Goal: Transaction & Acquisition: Obtain resource

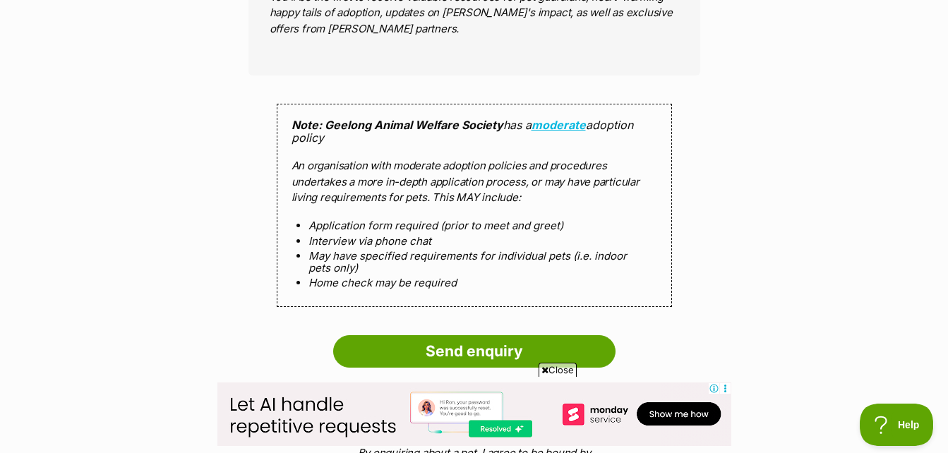
scroll to position [1412, 0]
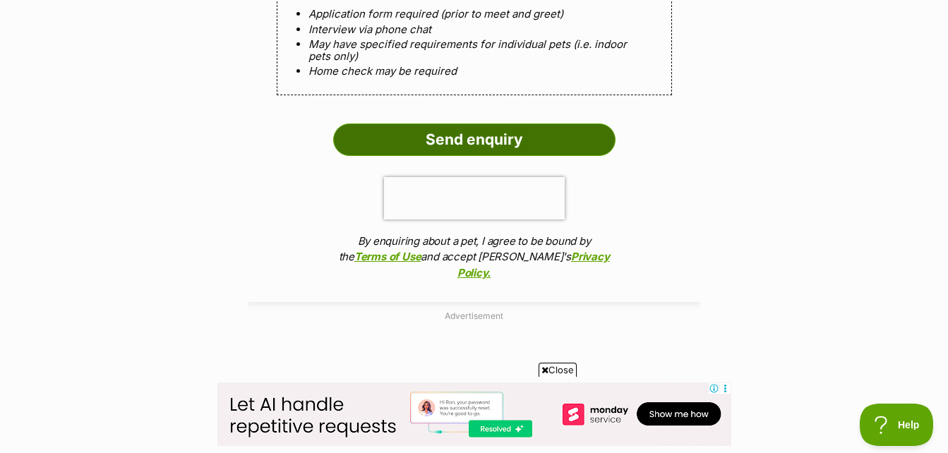
click at [499, 140] on input "Send enquiry" at bounding box center [474, 140] width 282 height 32
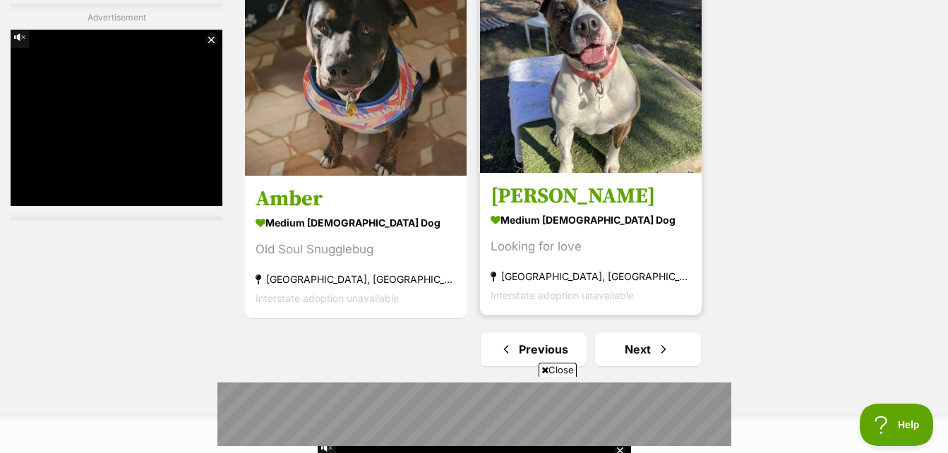
scroll to position [3460, 0]
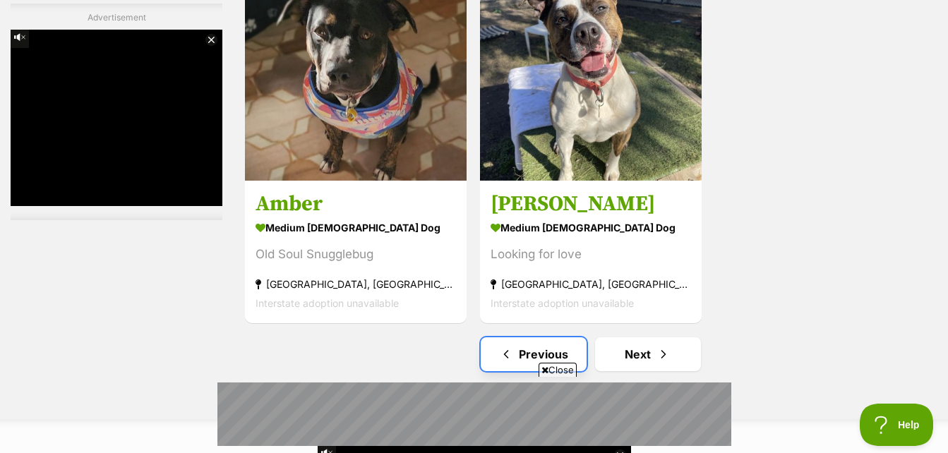
click at [502, 353] on span "Previous page" at bounding box center [506, 354] width 14 height 17
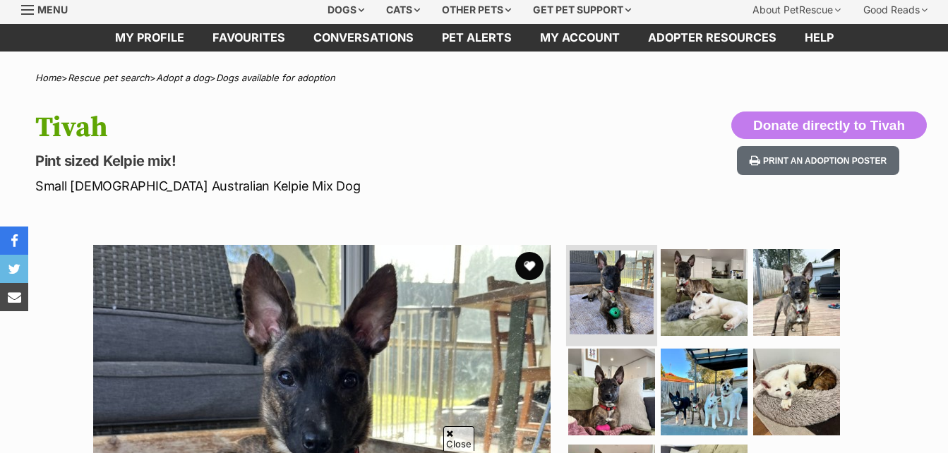
scroll to position [282, 0]
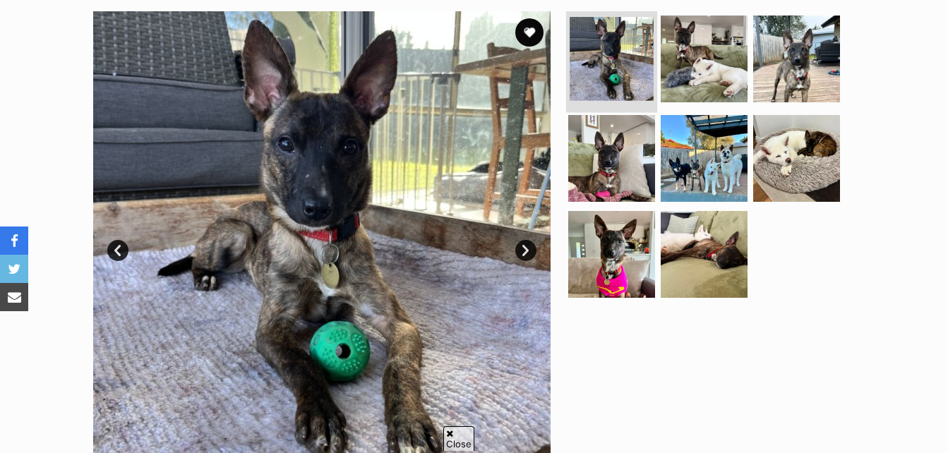
click at [616, 40] on img at bounding box center [612, 59] width 84 height 84
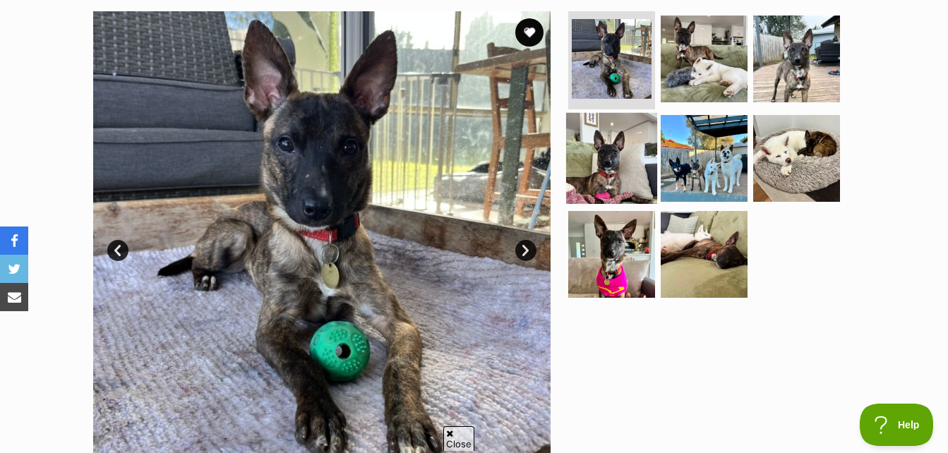
scroll to position [0, 0]
click at [633, 156] on img at bounding box center [611, 158] width 91 height 91
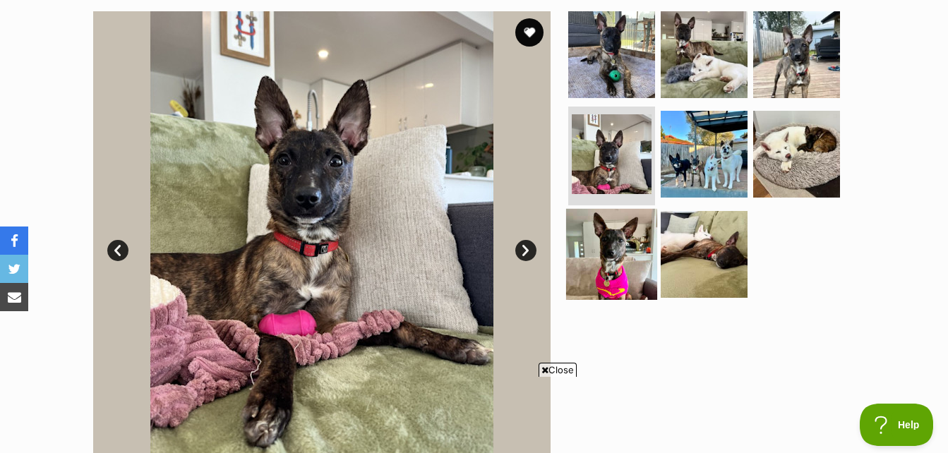
click at [624, 258] on img at bounding box center [611, 254] width 91 height 91
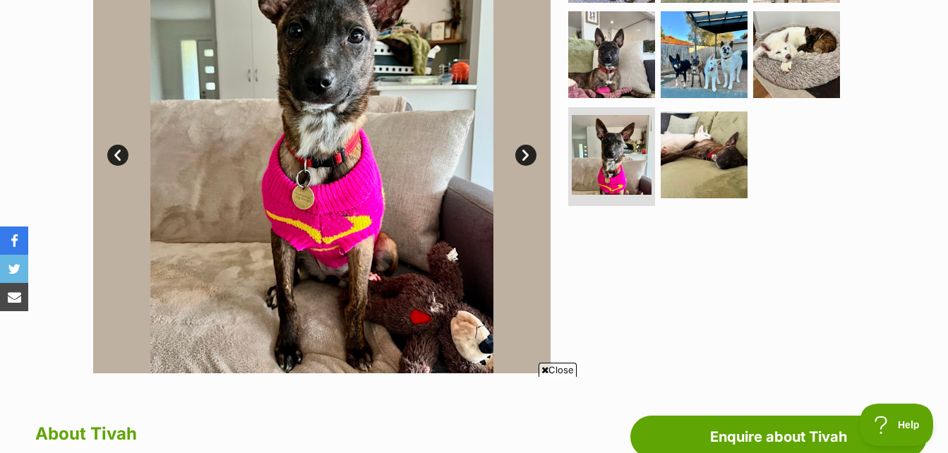
scroll to position [212, 0]
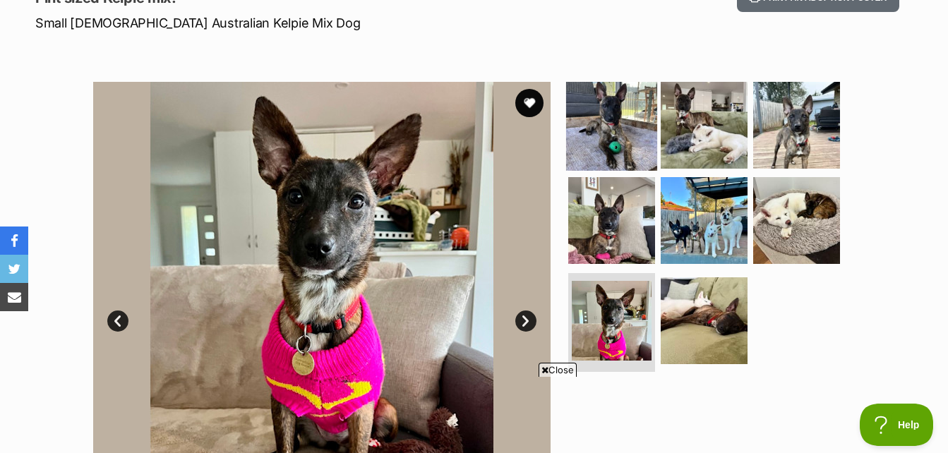
drag, startPoint x: 608, startPoint y: 117, endPoint x: 623, endPoint y: 124, distance: 16.4
click at [608, 119] on img at bounding box center [611, 124] width 91 height 91
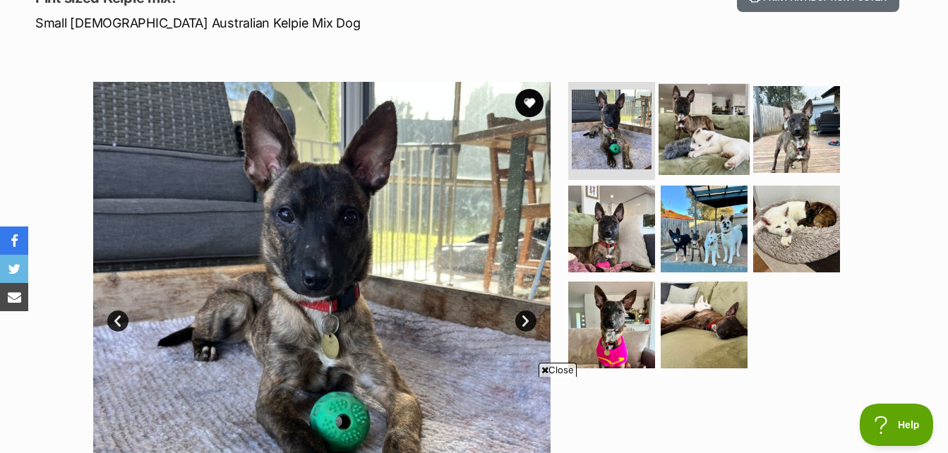
click at [681, 129] on img at bounding box center [704, 128] width 91 height 91
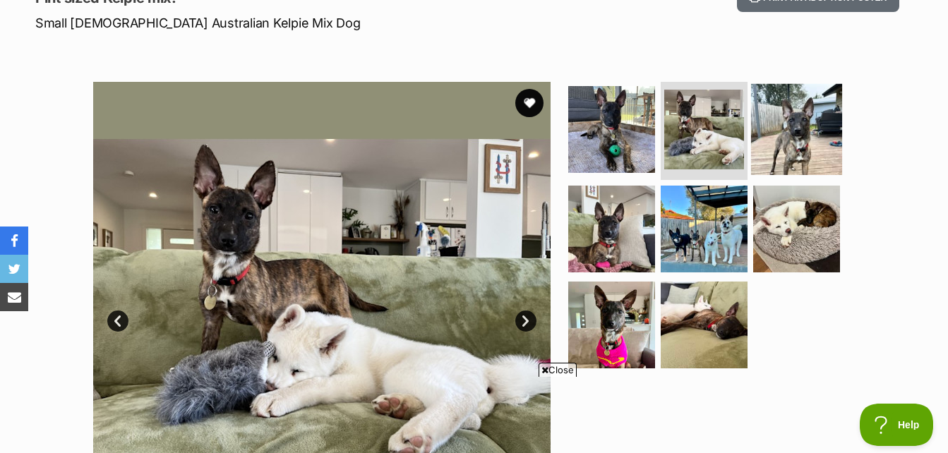
click at [784, 145] on img at bounding box center [796, 128] width 91 height 91
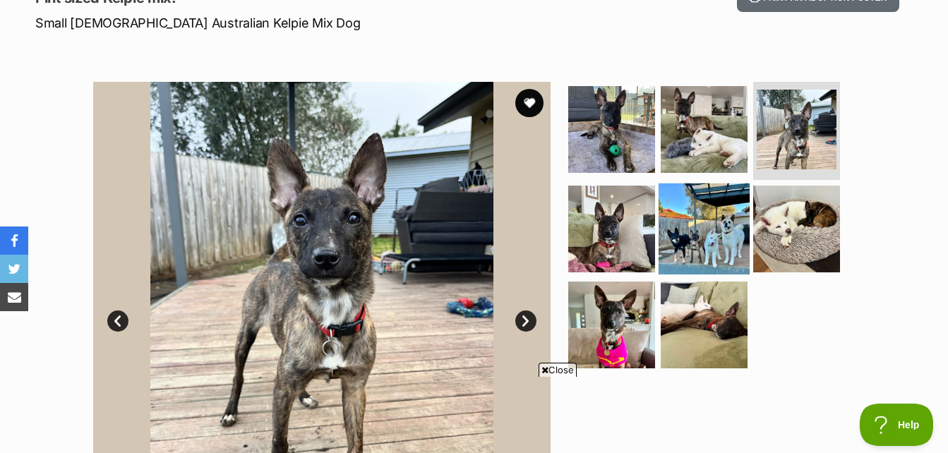
click at [674, 230] on img at bounding box center [704, 229] width 91 height 91
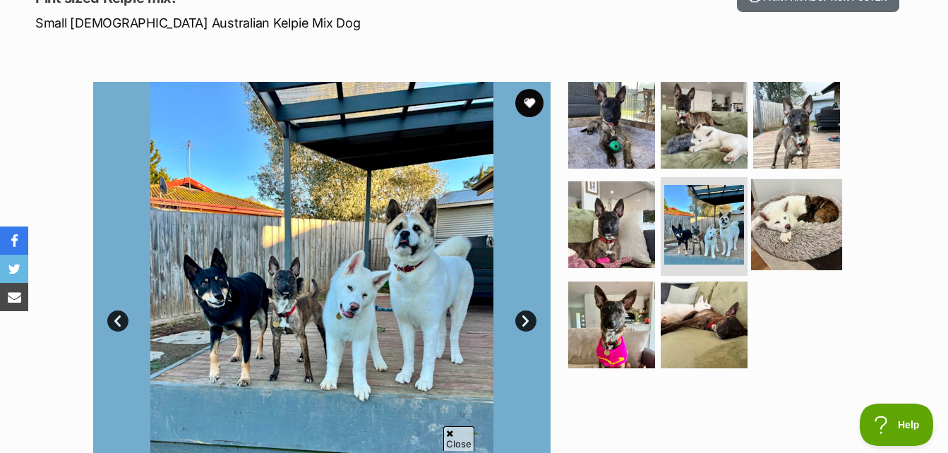
click at [781, 240] on img at bounding box center [796, 224] width 91 height 91
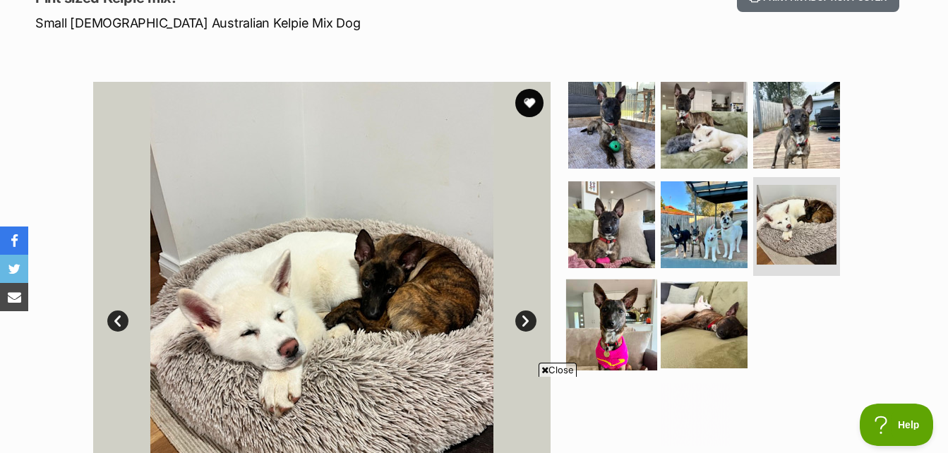
scroll to position [0, 0]
click at [649, 302] on img at bounding box center [611, 325] width 91 height 91
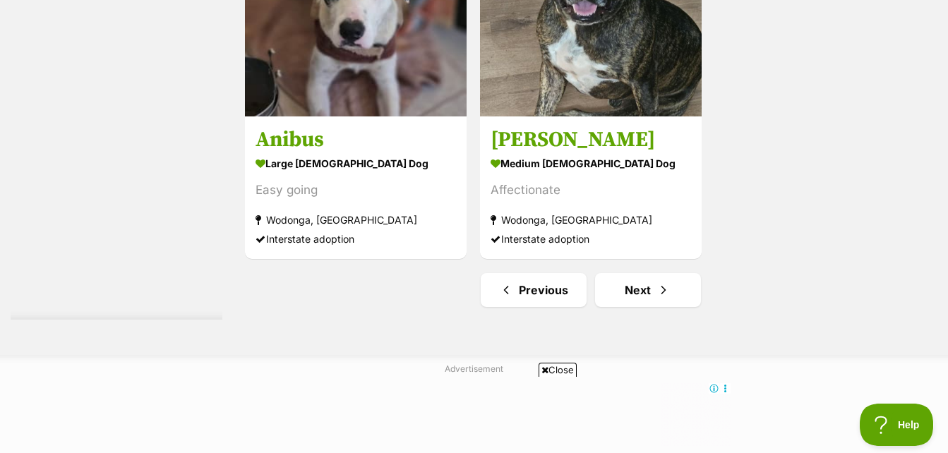
scroll to position [3602, 0]
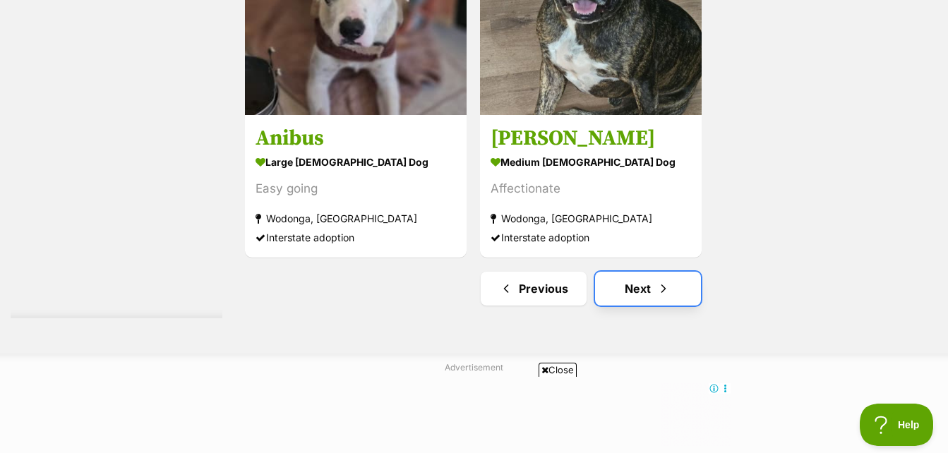
click at [655, 287] on link "Next" at bounding box center [648, 289] width 106 height 34
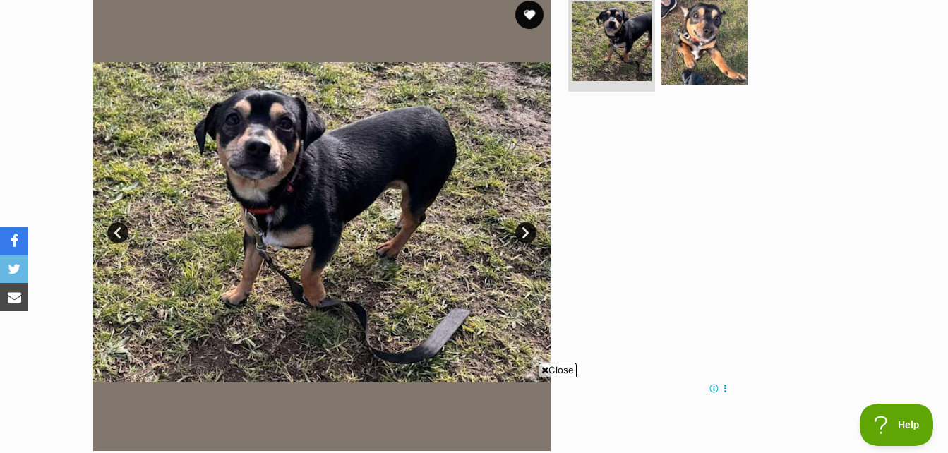
scroll to position [212, 0]
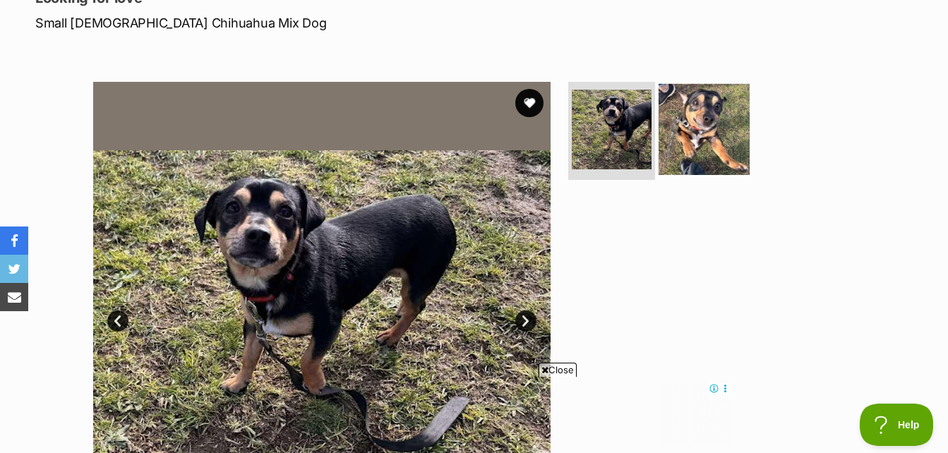
click at [734, 160] on img at bounding box center [704, 128] width 91 height 91
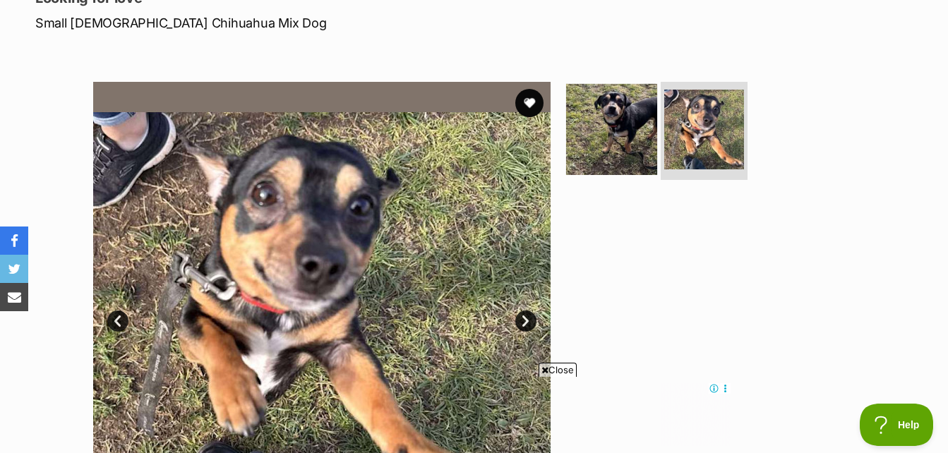
click at [630, 145] on img at bounding box center [611, 128] width 91 height 91
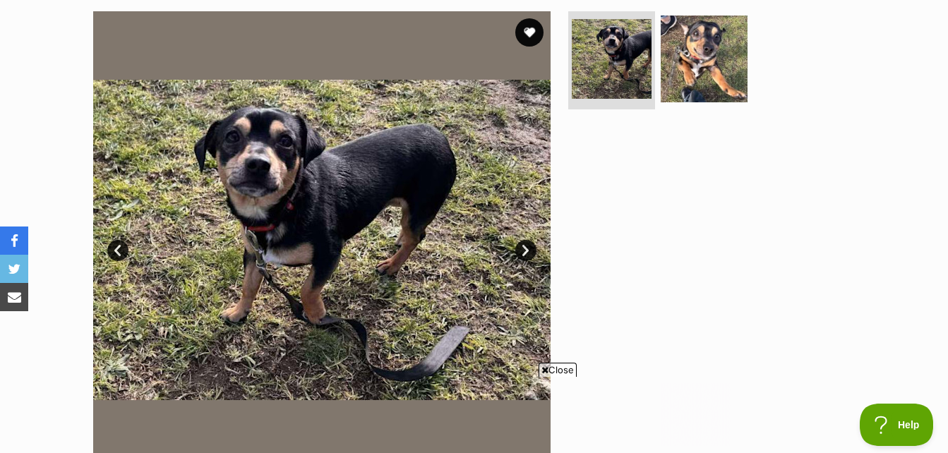
scroll to position [0, 0]
click at [706, 66] on img at bounding box center [704, 58] width 91 height 91
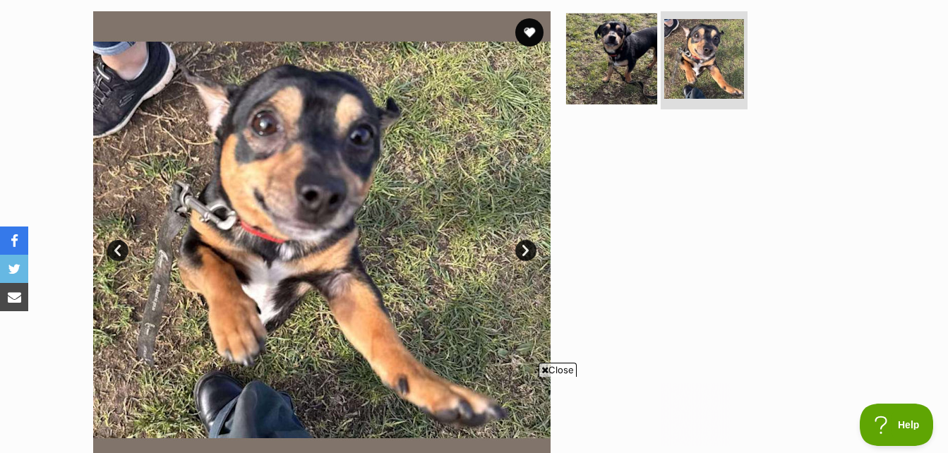
click at [609, 63] on img at bounding box center [611, 58] width 91 height 91
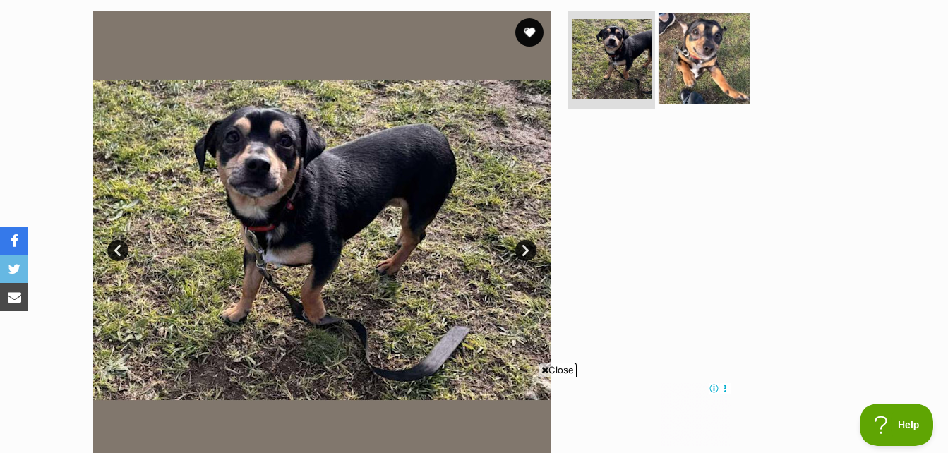
click at [697, 52] on img at bounding box center [704, 58] width 91 height 91
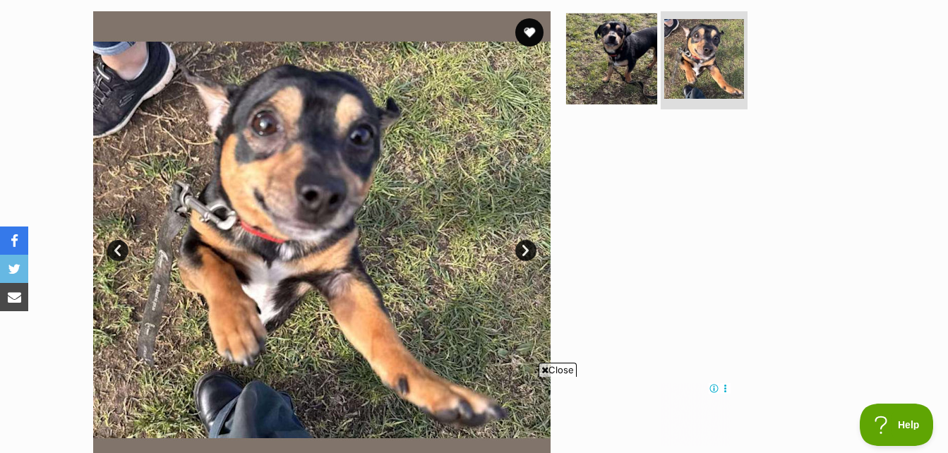
click at [587, 63] on img at bounding box center [611, 58] width 91 height 91
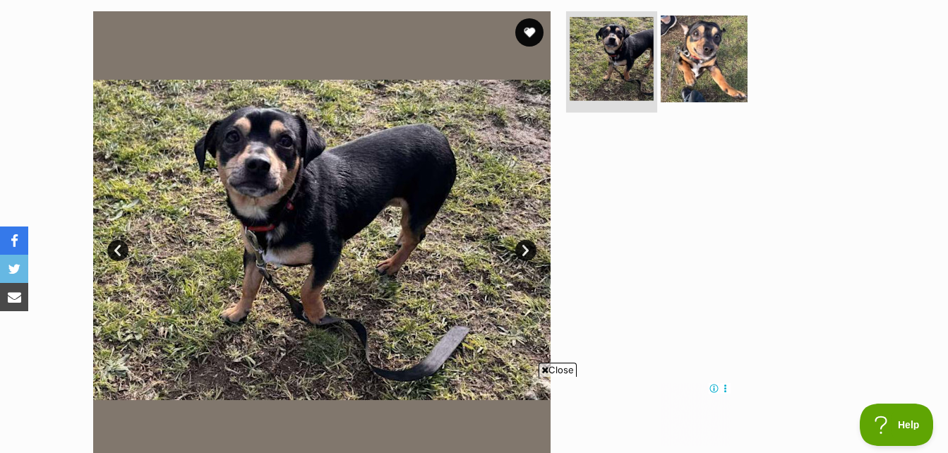
click at [653, 47] on li at bounding box center [611, 60] width 91 height 104
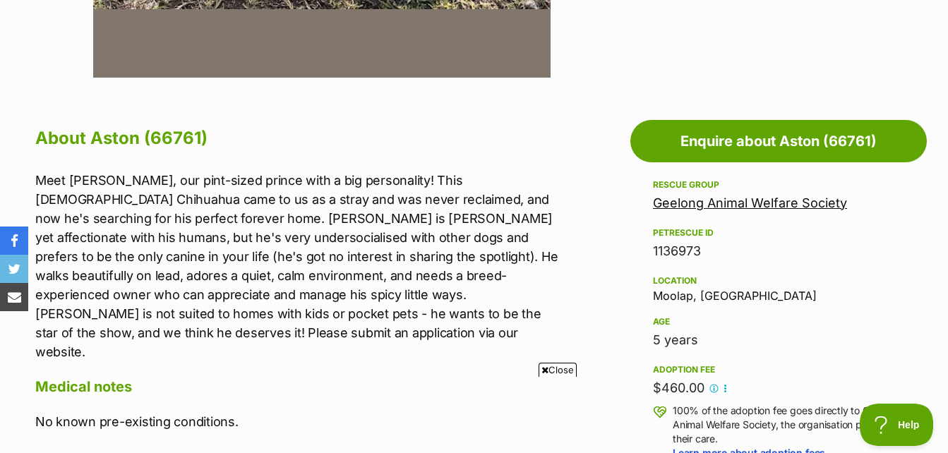
scroll to position [706, 0]
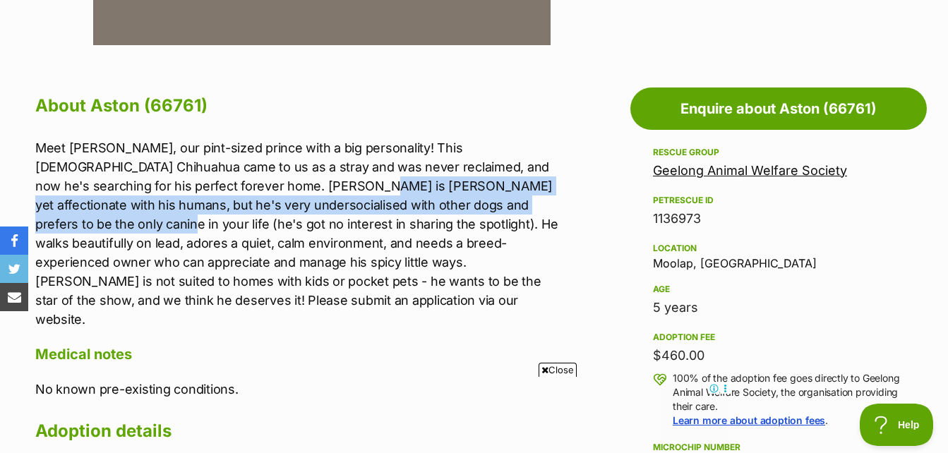
drag, startPoint x: 210, startPoint y: 189, endPoint x: 465, endPoint y: 209, distance: 255.8
click at [463, 205] on p "Meet Aston, our pint-sized prince with a big personality! This 5-year-old Chihu…" at bounding box center [300, 233] width 530 height 191
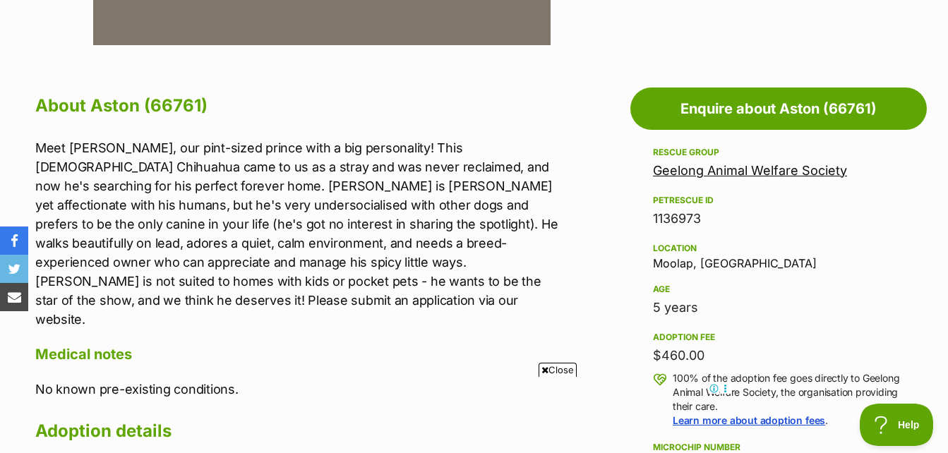
drag, startPoint x: 465, startPoint y: 209, endPoint x: 502, endPoint y: 290, distance: 88.5
click at [502, 290] on p "Meet Aston, our pint-sized prince with a big personality! This 5-year-old Chihu…" at bounding box center [300, 233] width 530 height 191
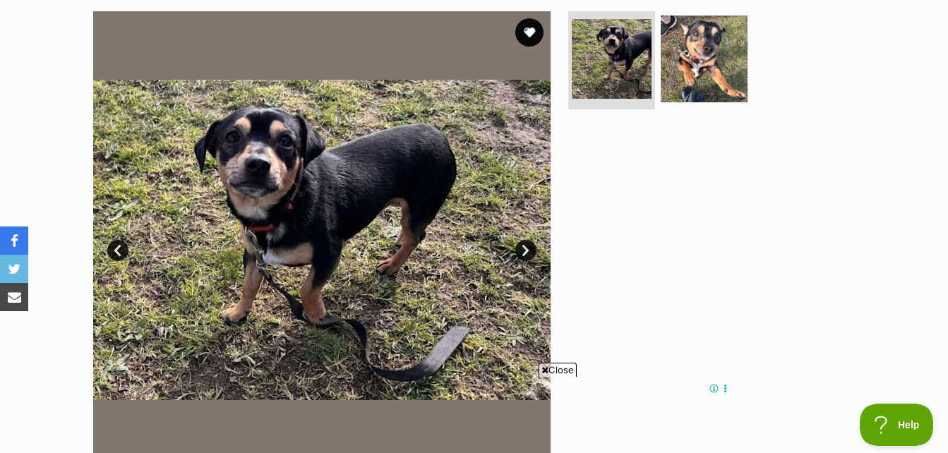
scroll to position [0, 0]
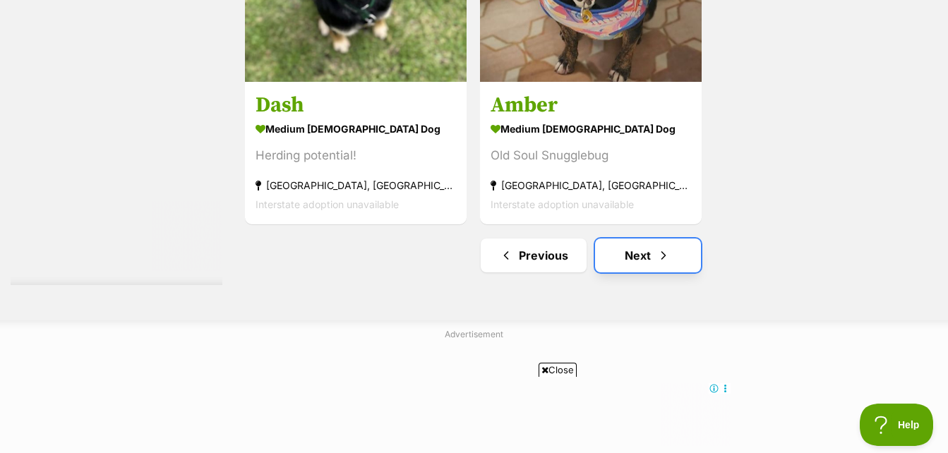
click at [662, 265] on link "Next" at bounding box center [648, 256] width 106 height 34
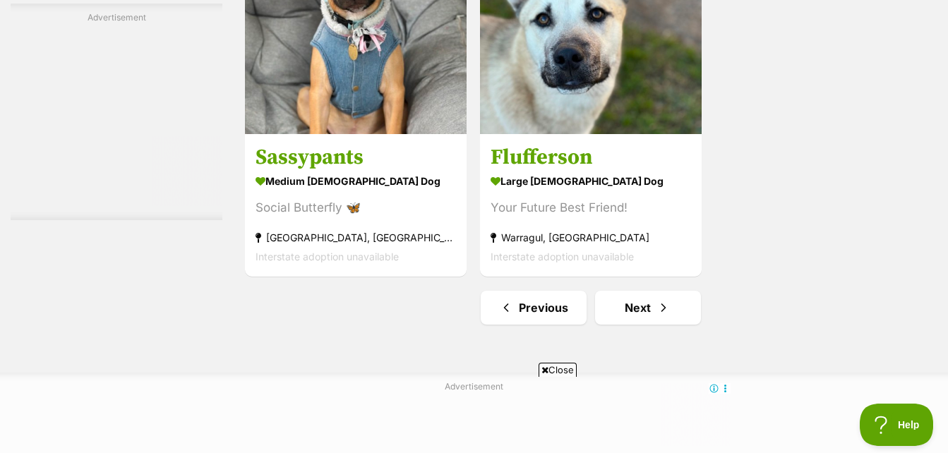
scroll to position [3531, 0]
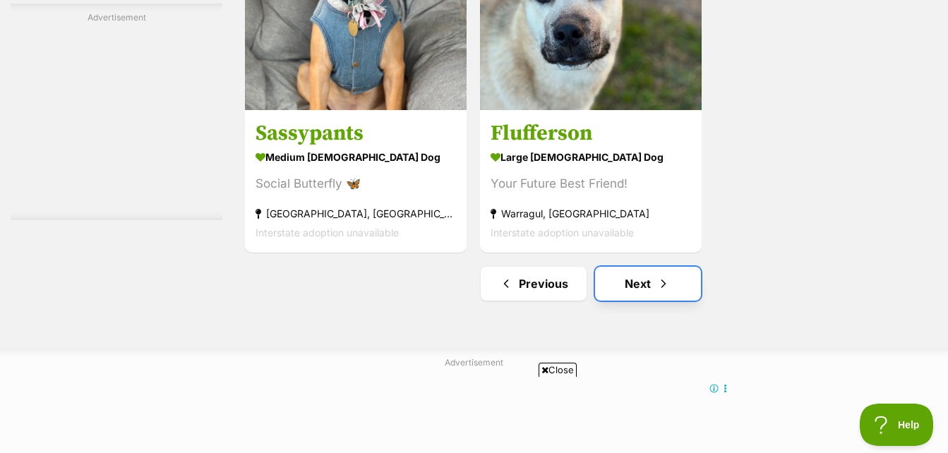
click at [646, 282] on link "Next" at bounding box center [648, 284] width 106 height 34
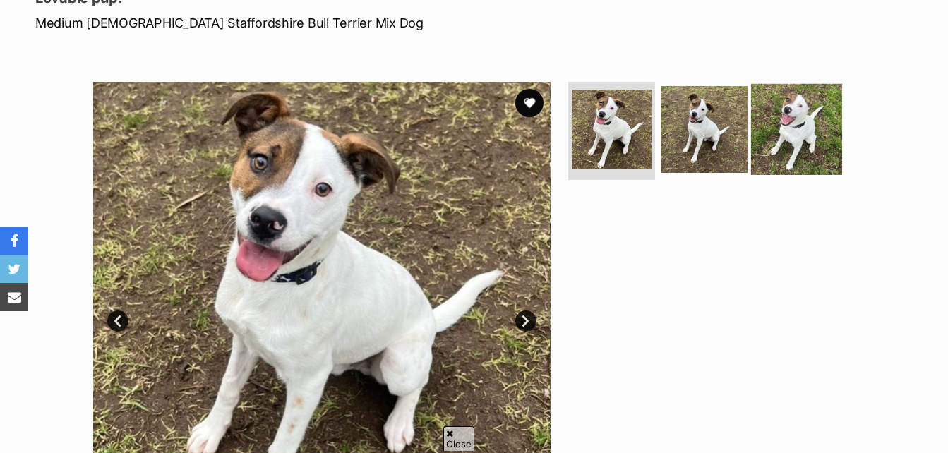
click at [815, 124] on img at bounding box center [796, 128] width 91 height 91
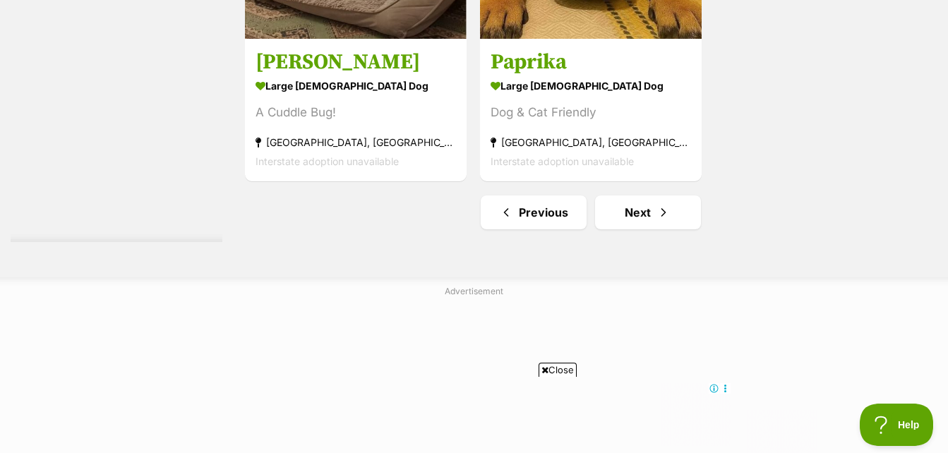
scroll to position [3743, 0]
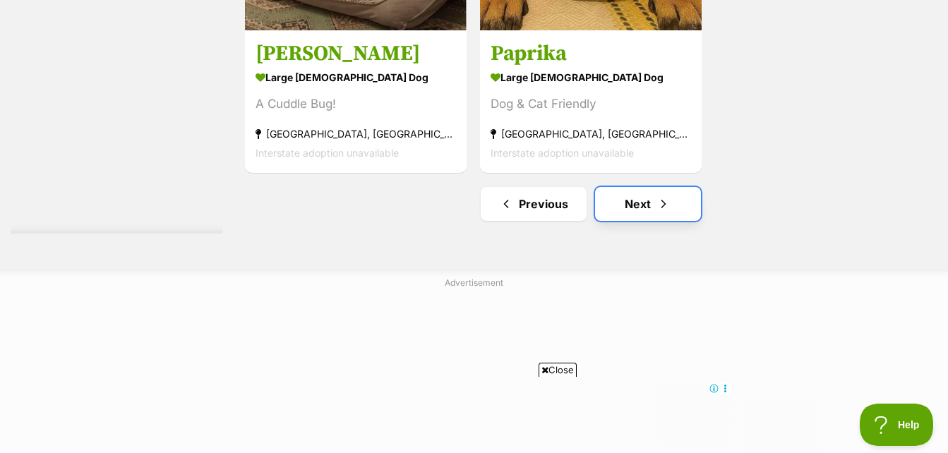
click at [650, 204] on link "Next" at bounding box center [648, 204] width 106 height 34
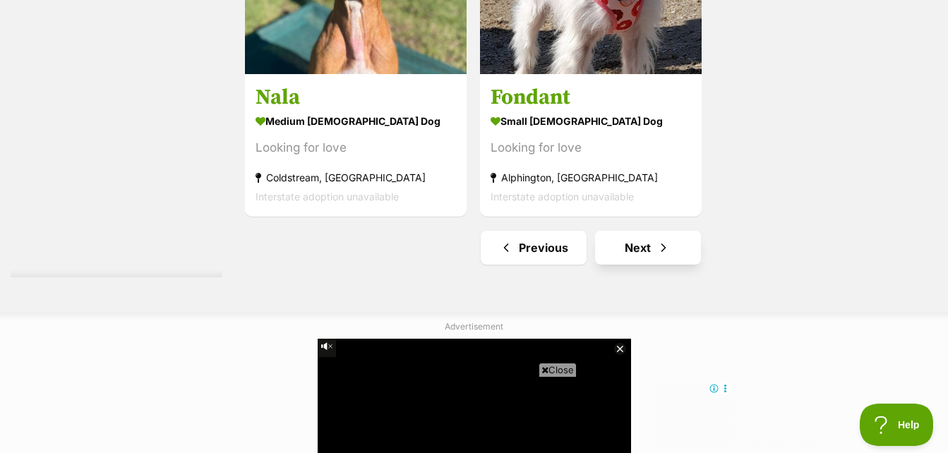
scroll to position [3531, 0]
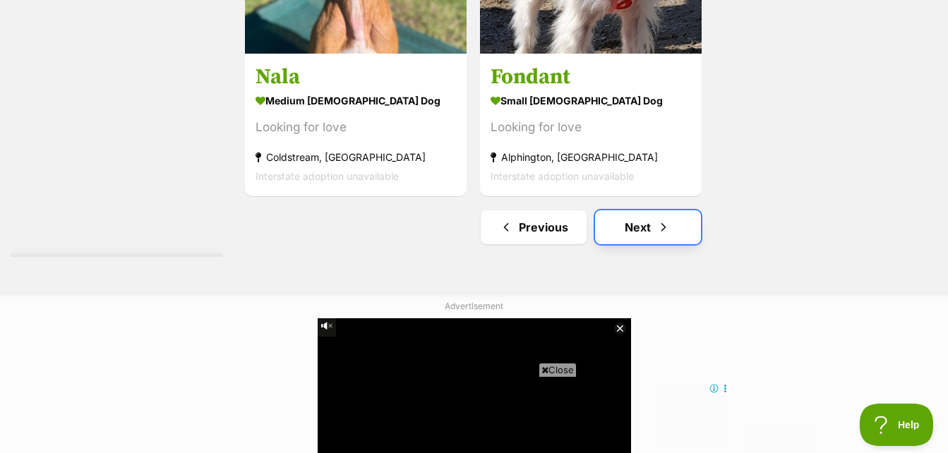
click at [607, 225] on link "Next" at bounding box center [648, 227] width 106 height 34
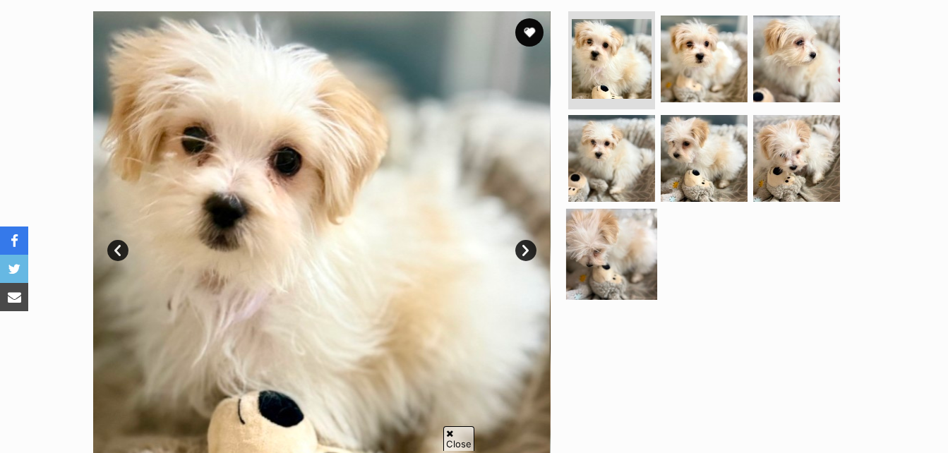
click at [617, 261] on img at bounding box center [611, 254] width 91 height 91
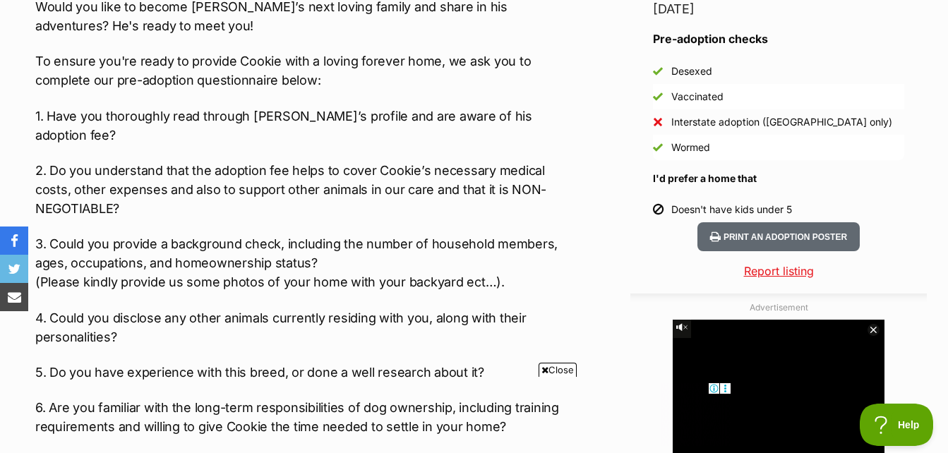
scroll to position [1201, 0]
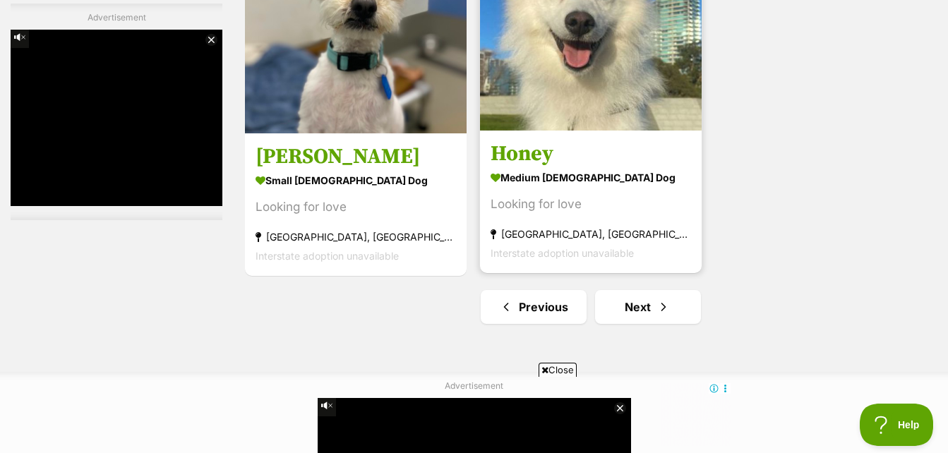
scroll to position [3460, 0]
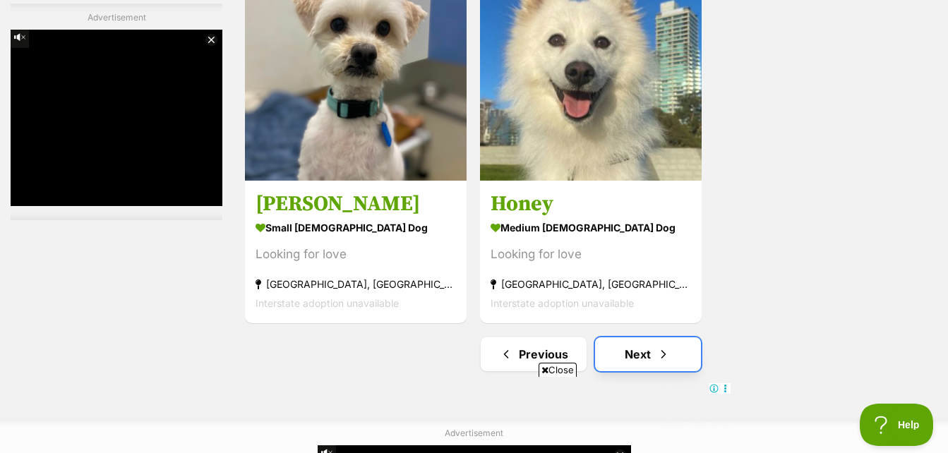
click at [656, 354] on link "Next" at bounding box center [648, 355] width 106 height 34
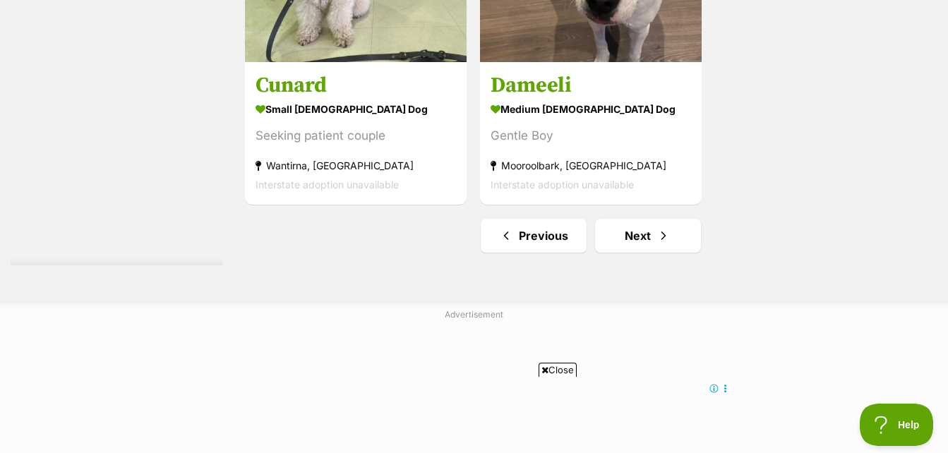
scroll to position [3743, 0]
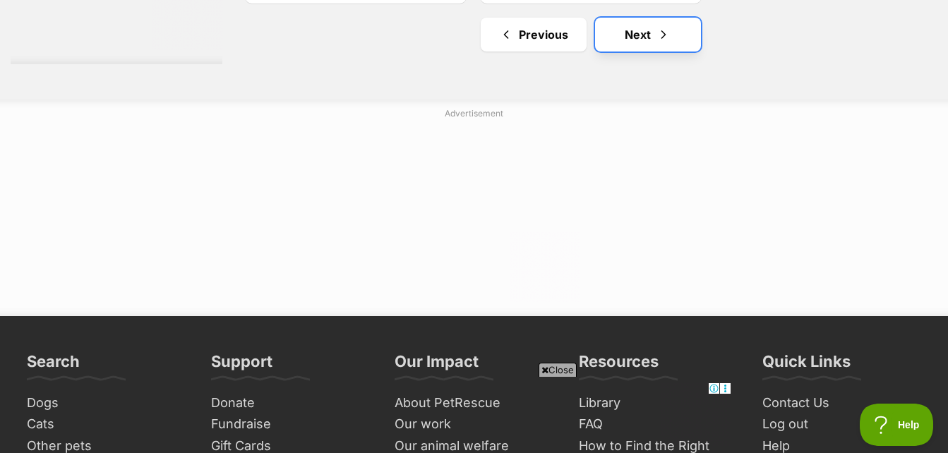
click at [634, 30] on link "Next" at bounding box center [648, 35] width 106 height 34
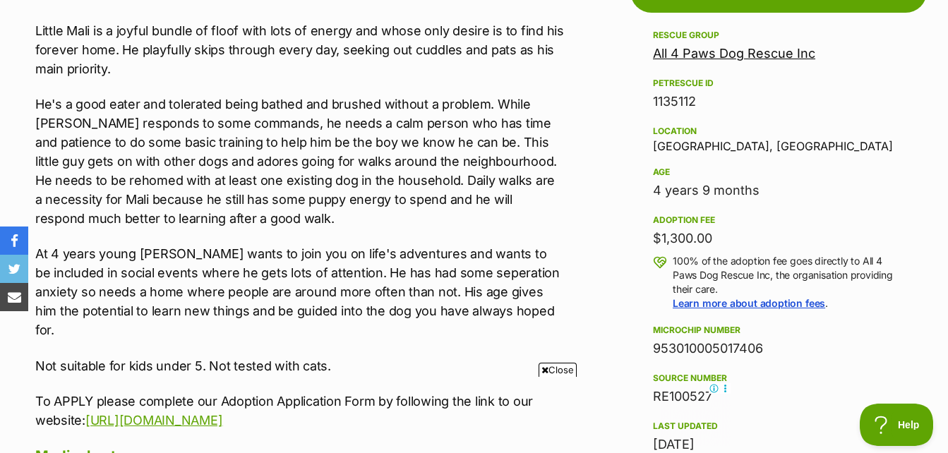
scroll to position [847, 0]
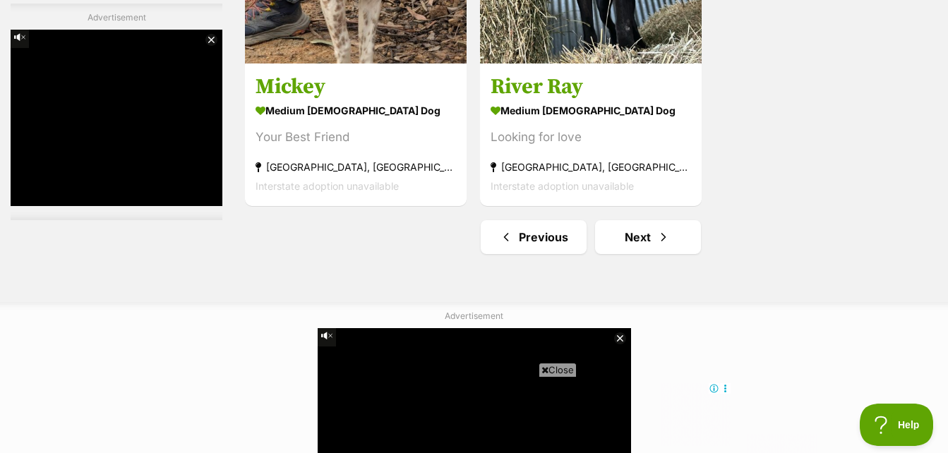
scroll to position [3602, 0]
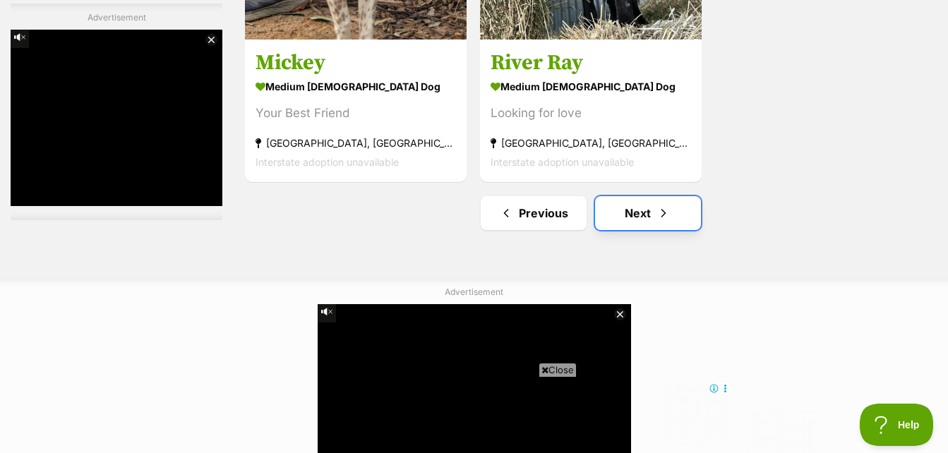
click at [615, 202] on link "Next" at bounding box center [648, 213] width 106 height 34
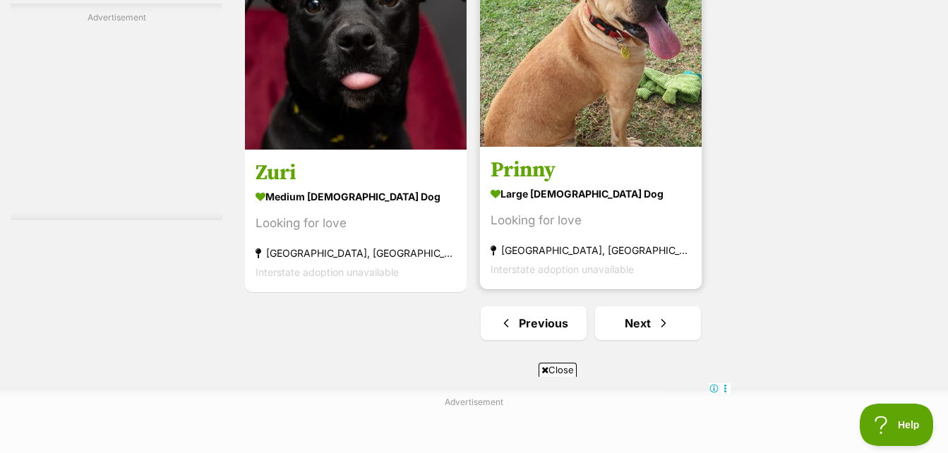
scroll to position [3460, 0]
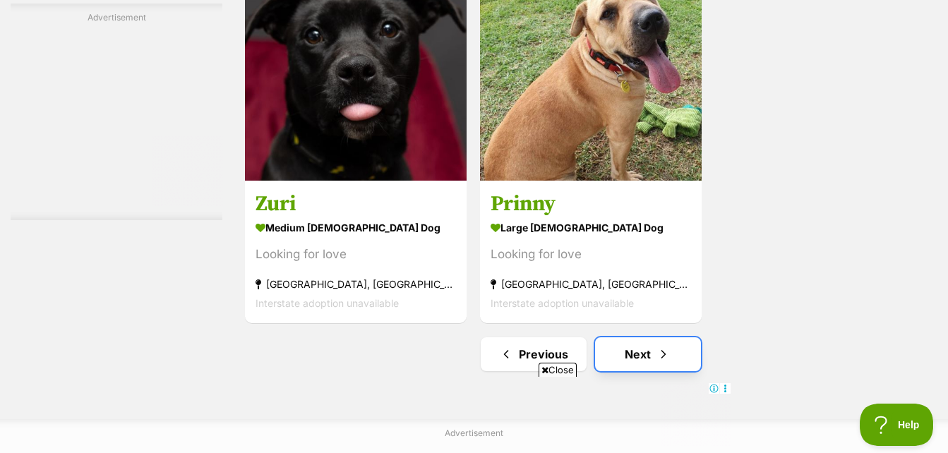
click at [612, 358] on link "Next" at bounding box center [648, 355] width 106 height 34
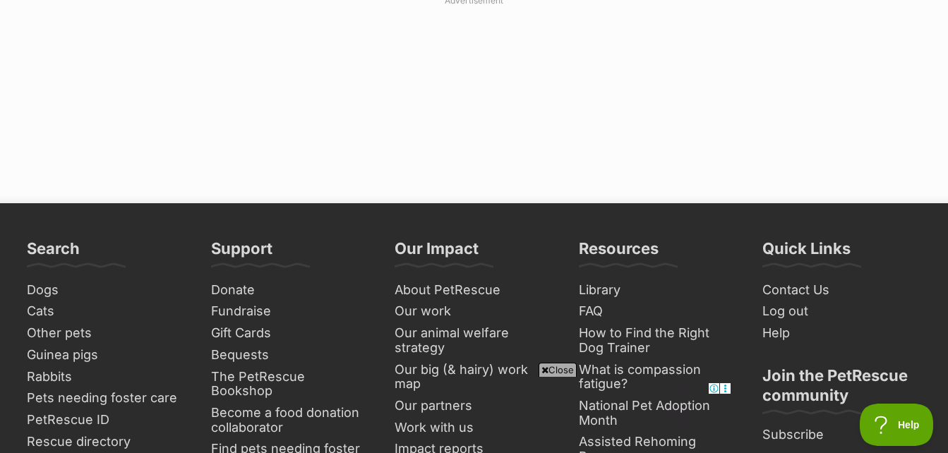
scroll to position [3743, 0]
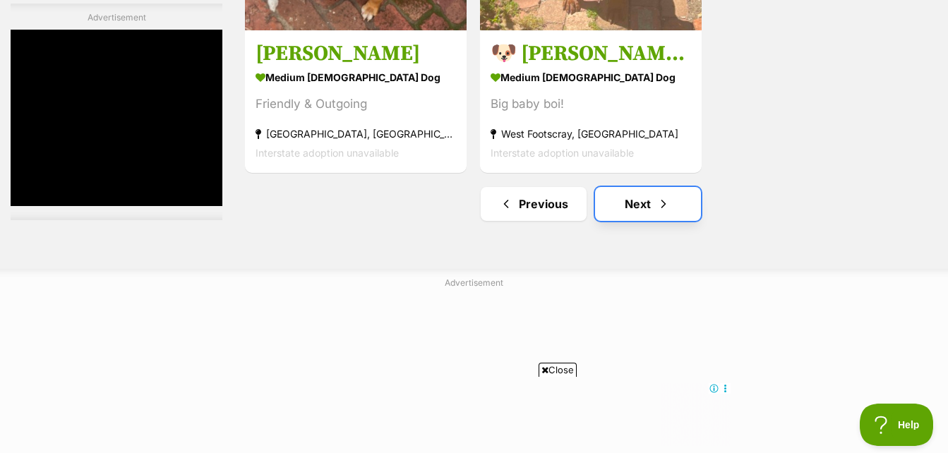
click at [631, 205] on link "Next" at bounding box center [648, 204] width 106 height 34
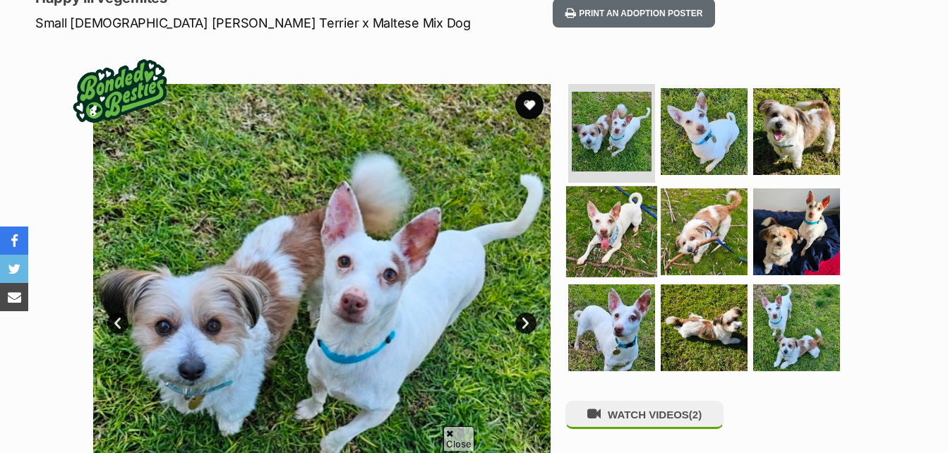
click at [621, 234] on img at bounding box center [611, 231] width 91 height 91
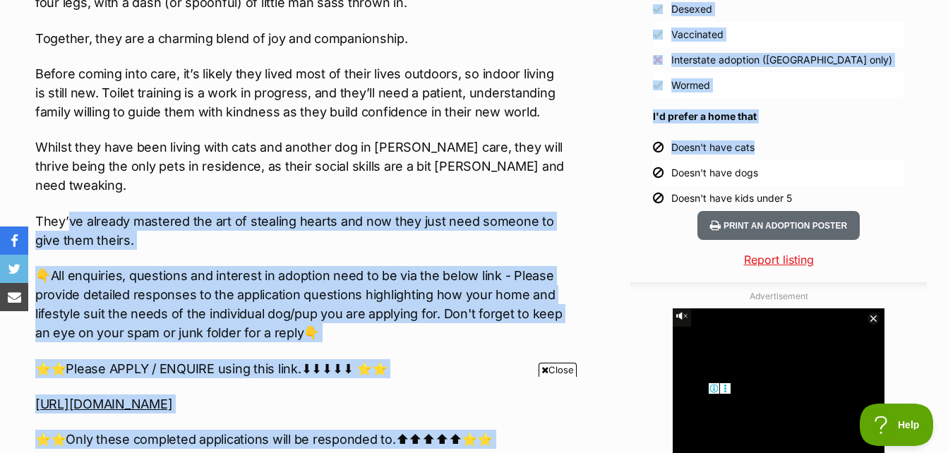
drag, startPoint x: 68, startPoint y: 176, endPoint x: 628, endPoint y: 154, distance: 560.5
click at [628, 154] on div "Advertisement Adoption information I've been adopted! This pet is no longer ava…" at bounding box center [474, 444] width 906 height 2008
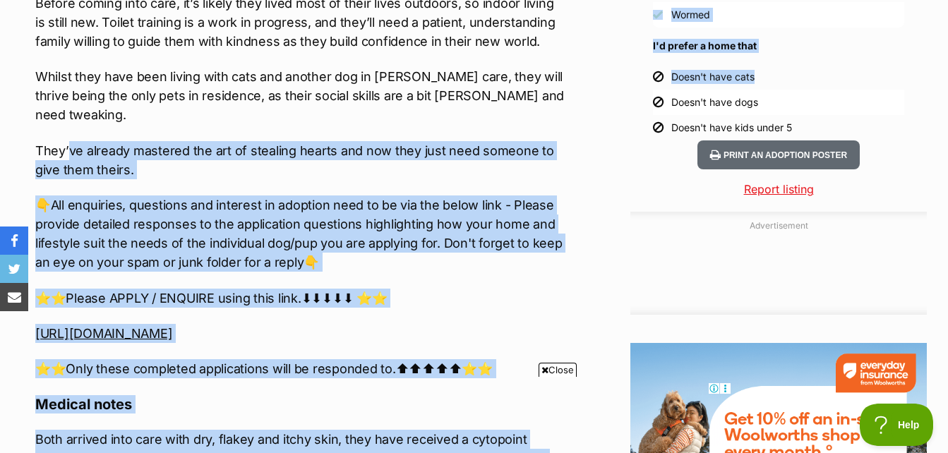
click at [592, 200] on div "Advertisement Adoption information I've been adopted! This pet is no longer ava…" at bounding box center [474, 373] width 906 height 2008
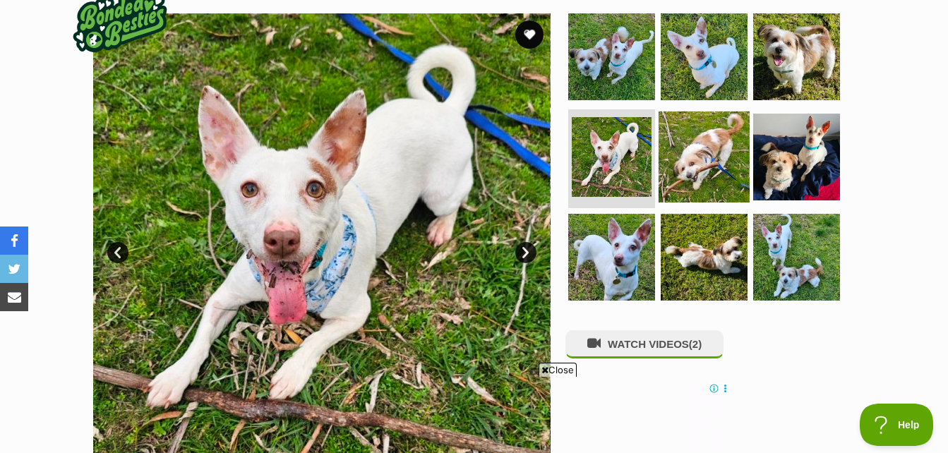
click at [711, 147] on img at bounding box center [704, 157] width 91 height 91
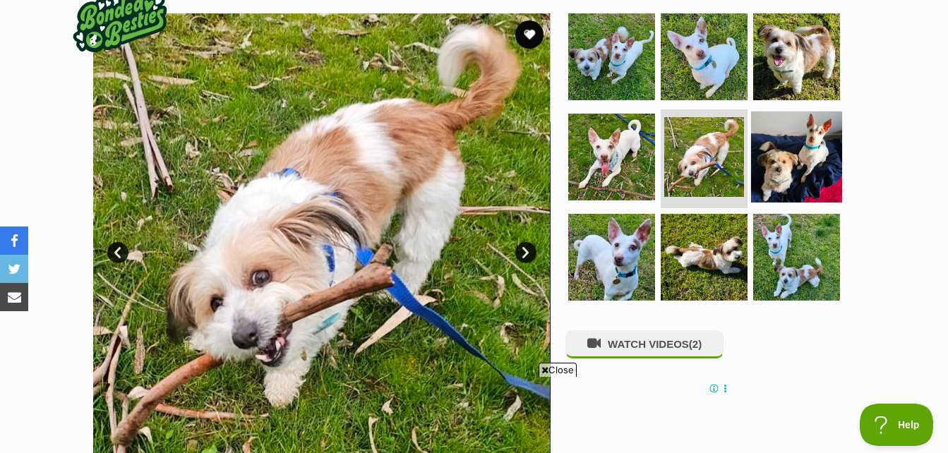
click at [804, 148] on img at bounding box center [796, 157] width 91 height 91
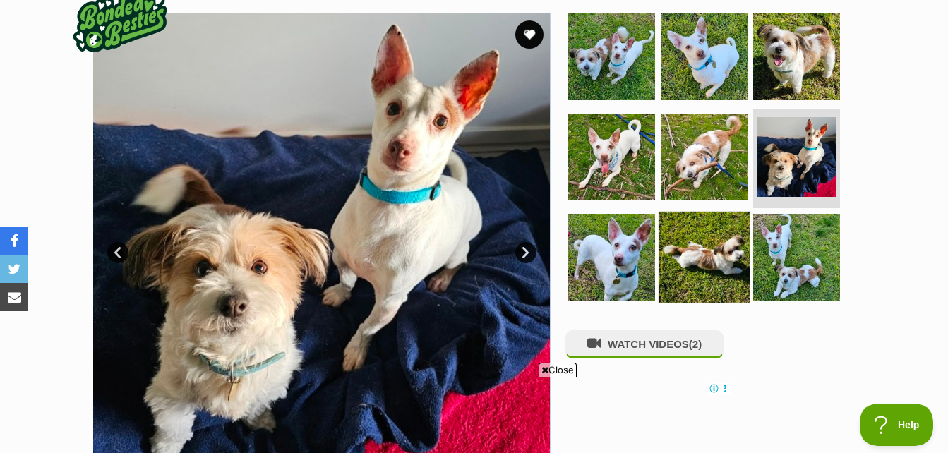
click at [723, 244] on img at bounding box center [704, 256] width 91 height 91
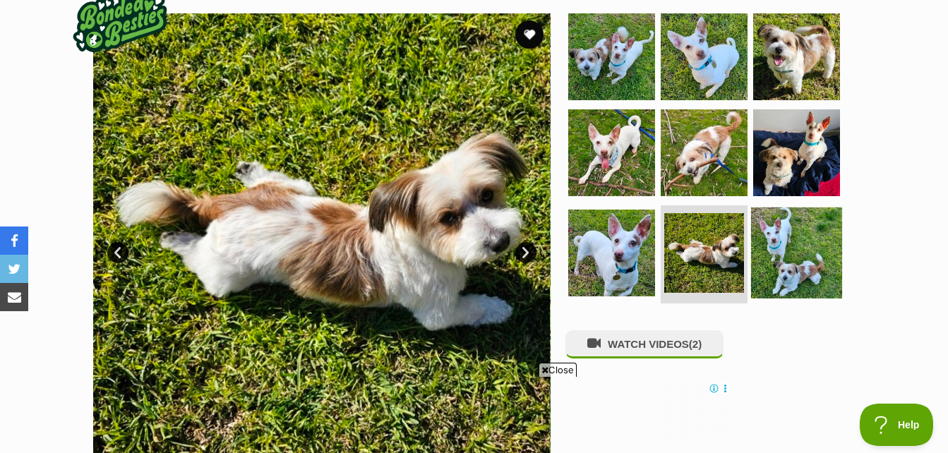
click at [798, 263] on img at bounding box center [796, 252] width 91 height 91
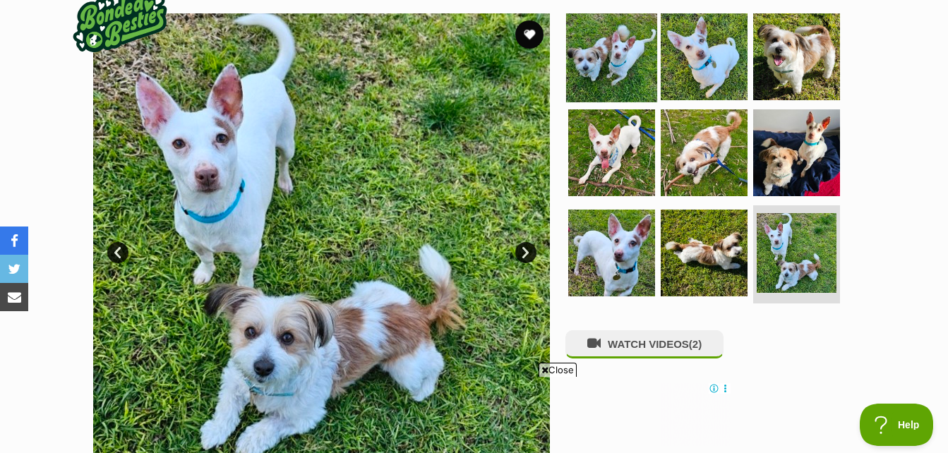
click at [587, 85] on img at bounding box center [611, 56] width 91 height 91
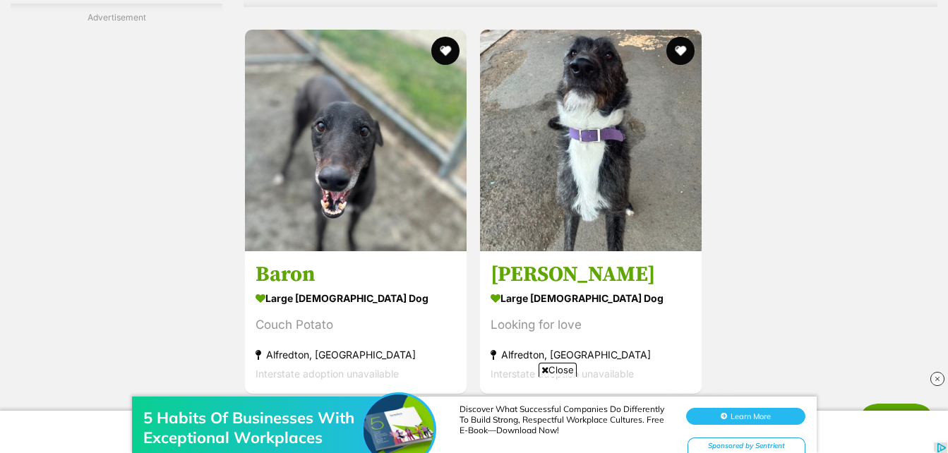
scroll to position [3531, 0]
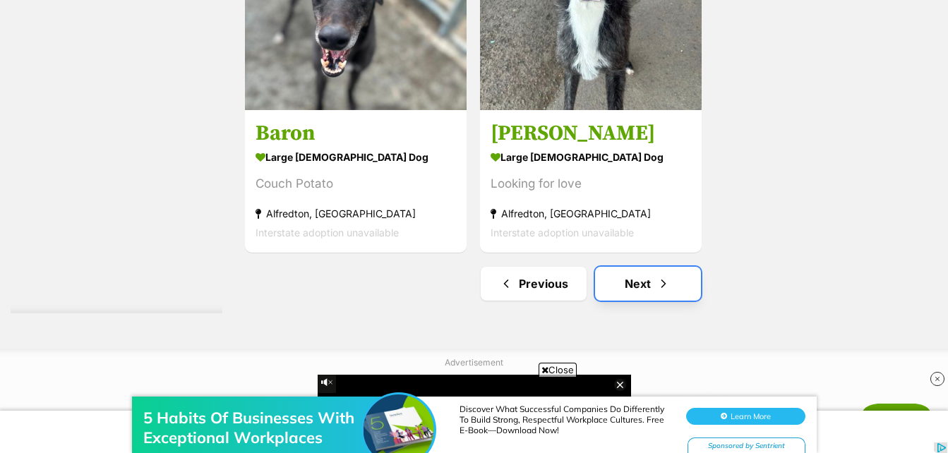
click at [628, 292] on link "Next" at bounding box center [648, 284] width 106 height 34
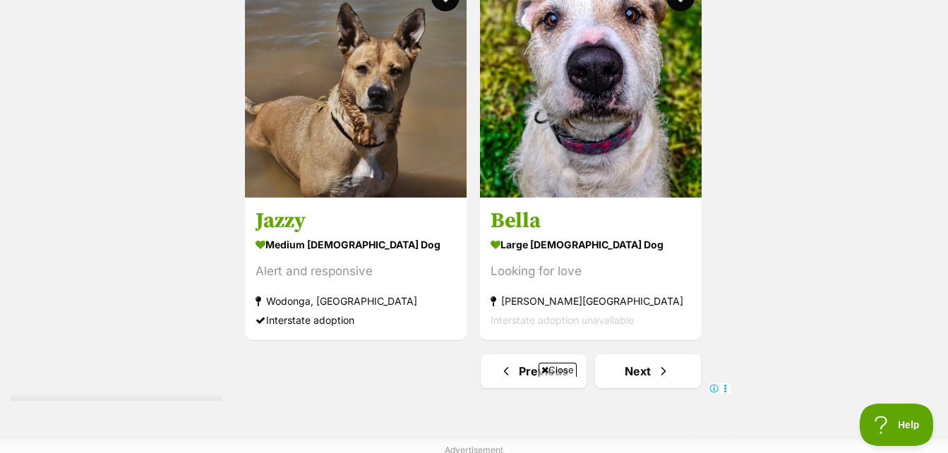
scroll to position [3319, 0]
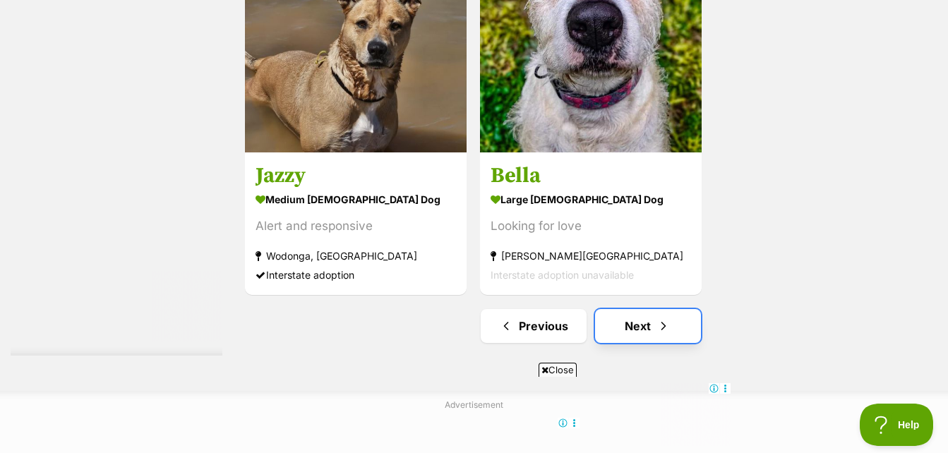
click at [647, 327] on link "Next" at bounding box center [648, 326] width 106 height 34
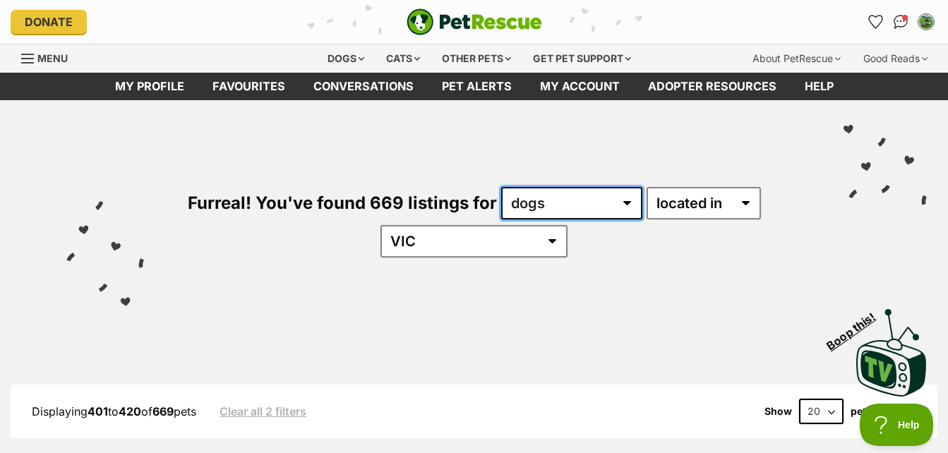
click at [575, 203] on select "any type of pet cats dogs other pets" at bounding box center [571, 203] width 141 height 32
select select "Cats"
click at [501, 187] on select "any type of pet cats dogs other pets" at bounding box center [571, 203] width 141 height 32
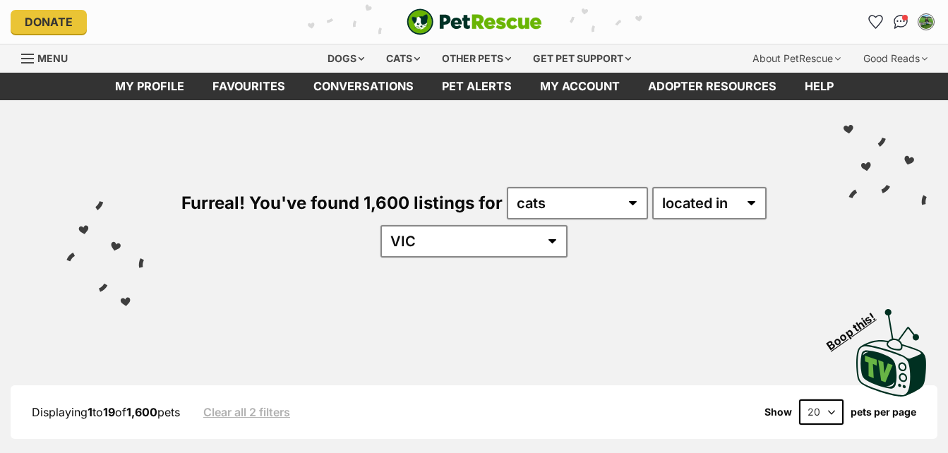
click at [611, 272] on div "Furreal! You've found 1,600 listings for any type of pet cats dogs other pets a…" at bounding box center [474, 198] width 906 height 196
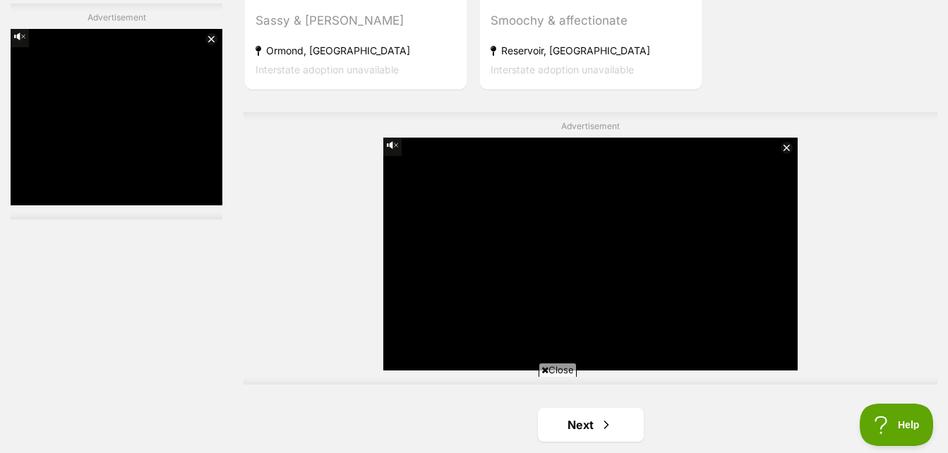
scroll to position [3743, 0]
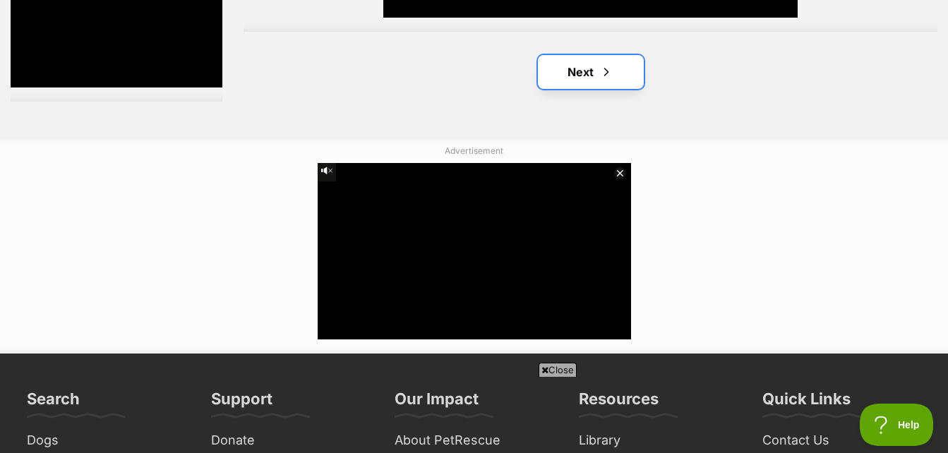
click at [605, 67] on span "Next page" at bounding box center [607, 72] width 14 height 17
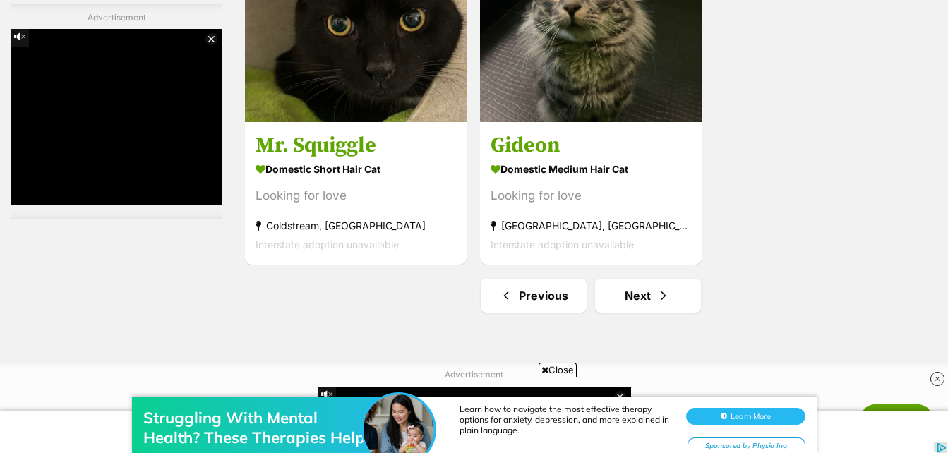
scroll to position [3531, 0]
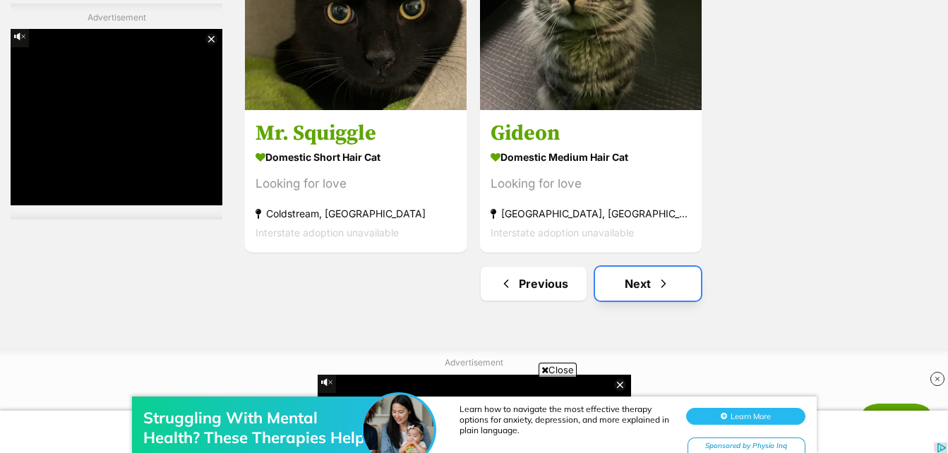
click at [653, 275] on link "Next" at bounding box center [648, 284] width 106 height 34
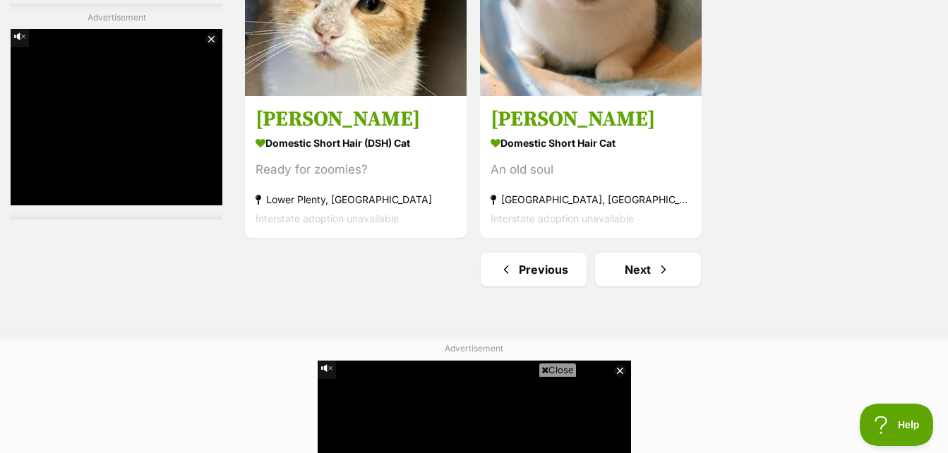
scroll to position [3672, 0]
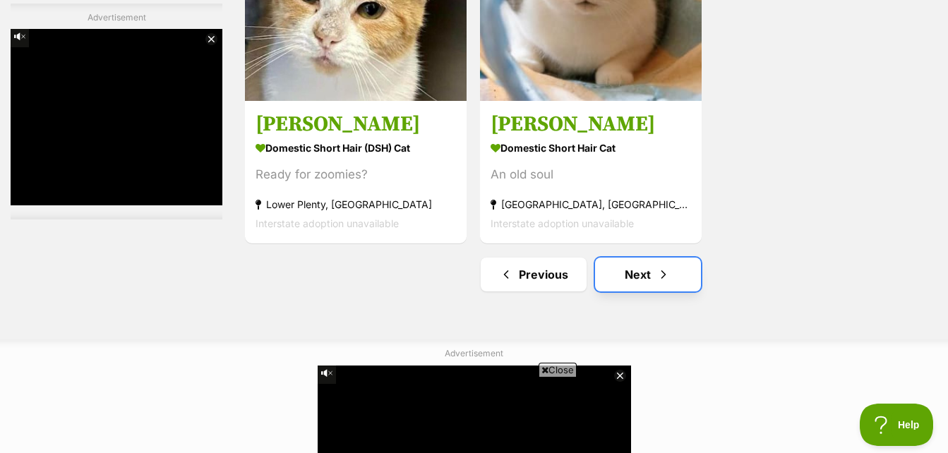
click at [654, 285] on link "Next" at bounding box center [648, 275] width 106 height 34
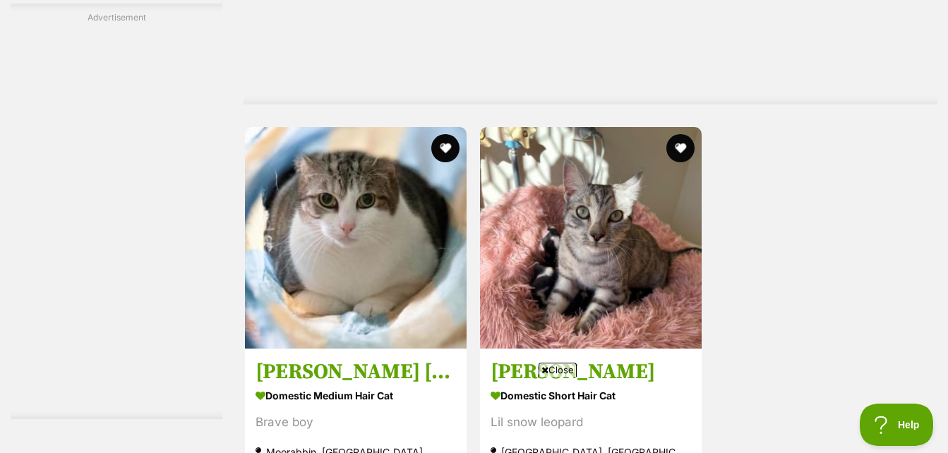
scroll to position [3319, 0]
